Goal: Transaction & Acquisition: Purchase product/service

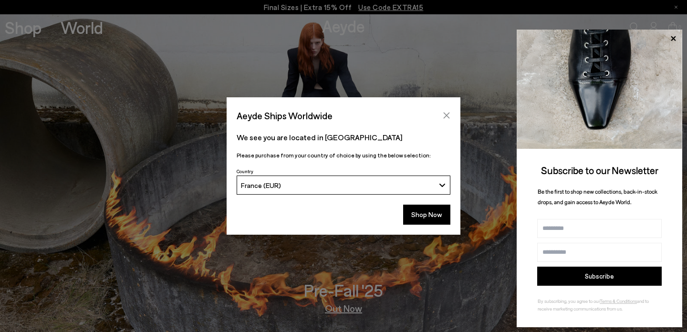
click at [450, 113] on button "Close" at bounding box center [446, 115] width 14 height 14
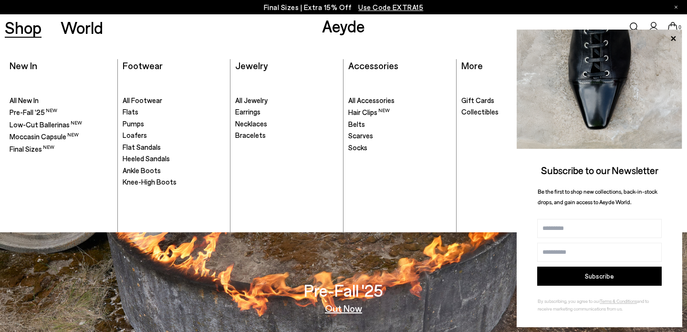
click at [18, 32] on link "Shop" at bounding box center [23, 27] width 37 height 17
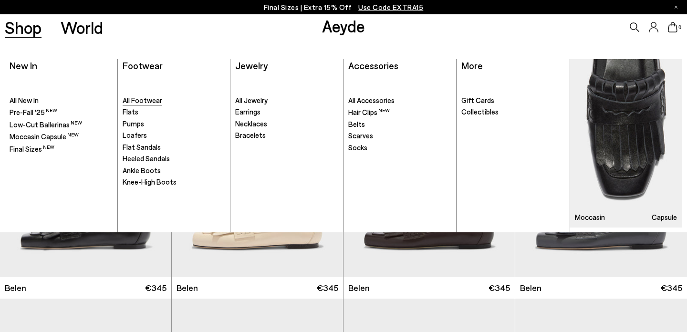
click at [139, 100] on span "All Footwear" at bounding box center [143, 100] width 40 height 9
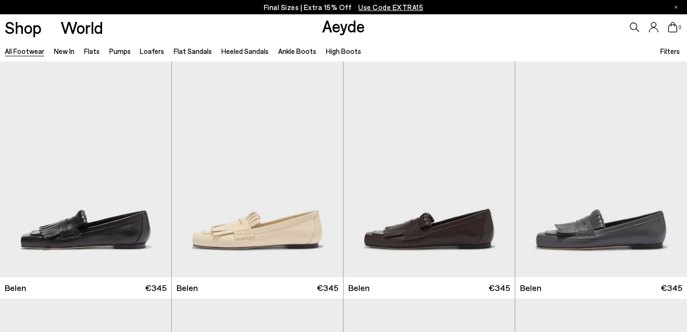
click at [675, 53] on span "Filters" at bounding box center [670, 51] width 20 height 9
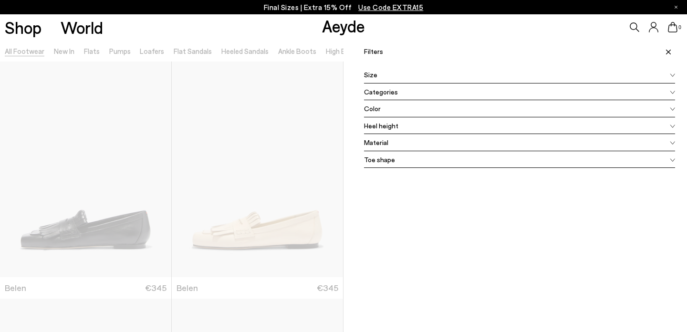
click at [448, 76] on div "Size" at bounding box center [519, 74] width 311 height 17
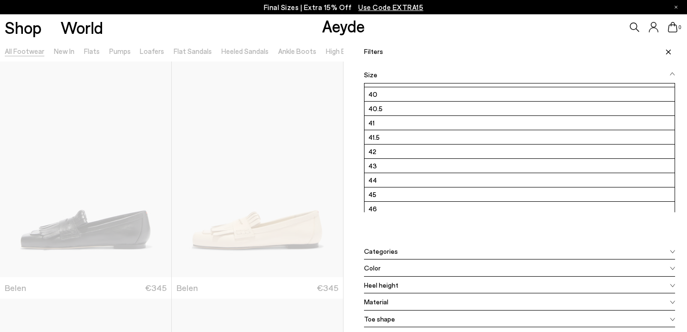
scroll to position [129, 0]
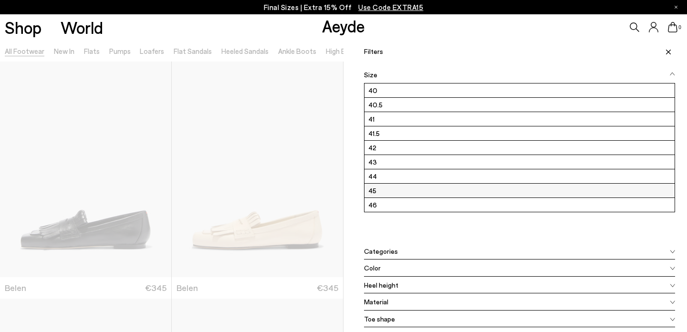
click at [404, 190] on label "45" at bounding box center [519, 191] width 310 height 14
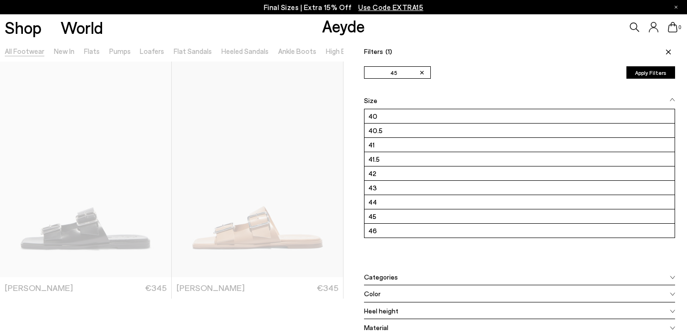
click at [644, 71] on button "Apply Filters" at bounding box center [650, 72] width 49 height 12
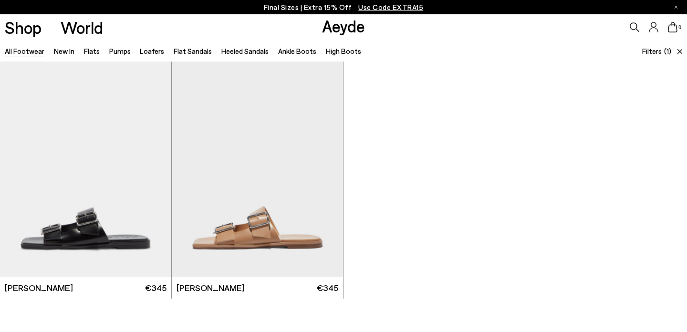
click at [653, 46] on span "Filters" at bounding box center [652, 51] width 20 height 11
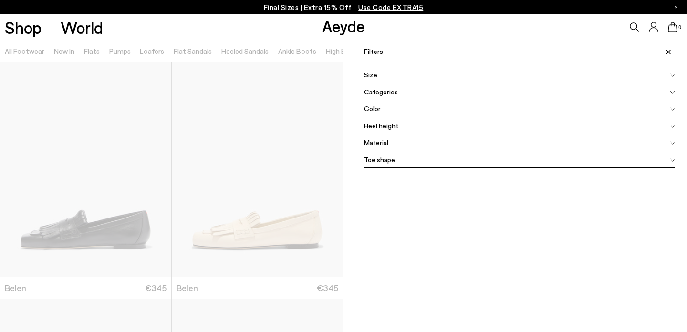
click at [671, 76] on icon at bounding box center [672, 75] width 4 height 3
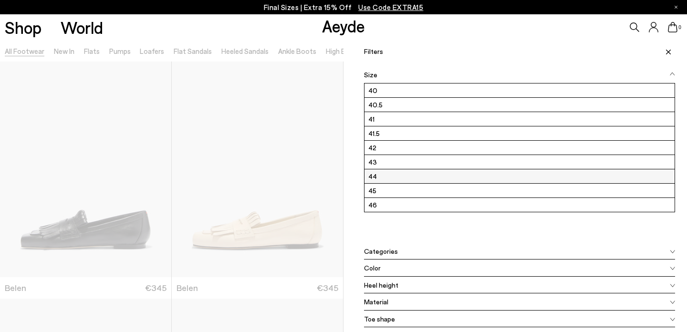
click at [460, 180] on label "44" at bounding box center [519, 176] width 310 height 14
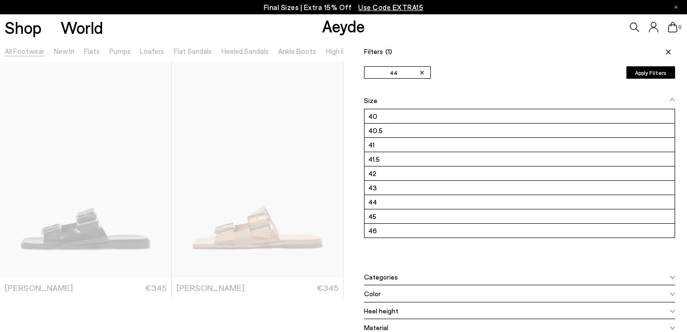
click at [336, 164] on div at bounding box center [171, 206] width 343 height 332
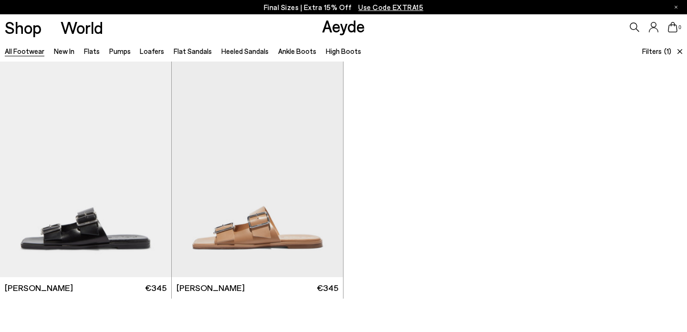
click at [26, 49] on link "All Footwear" at bounding box center [25, 51] width 40 height 9
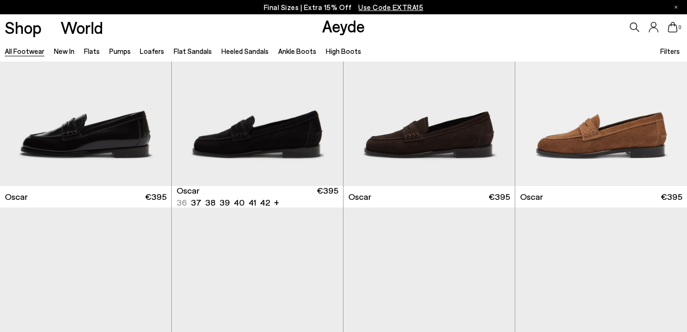
scroll to position [1276, 0]
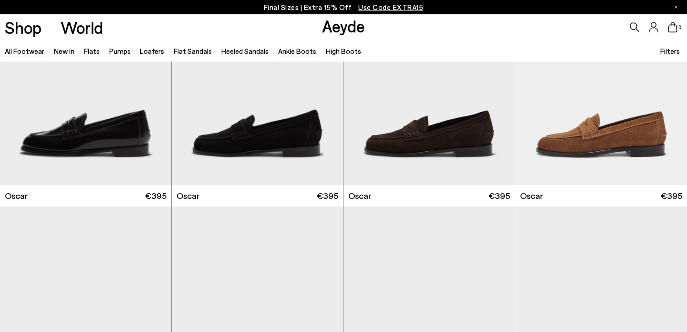
click at [290, 50] on link "Ankle Boots" at bounding box center [297, 51] width 38 height 9
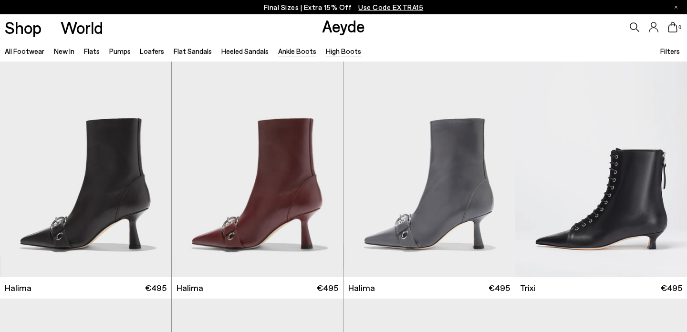
click at [337, 51] on link "High Boots" at bounding box center [343, 51] width 35 height 9
